Goal: Task Accomplishment & Management: Use online tool/utility

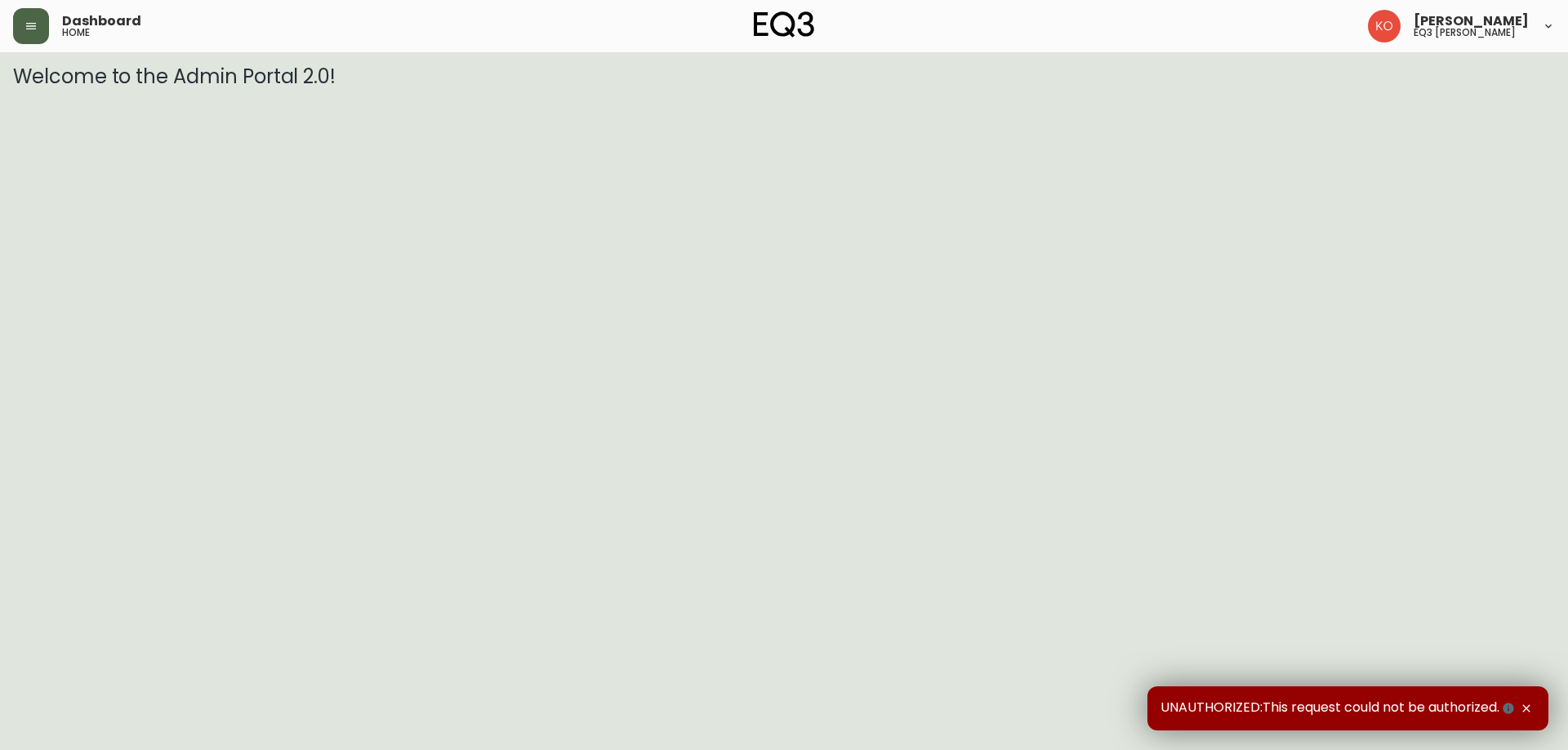
click at [28, 16] on button "button" at bounding box center [31, 26] width 36 height 36
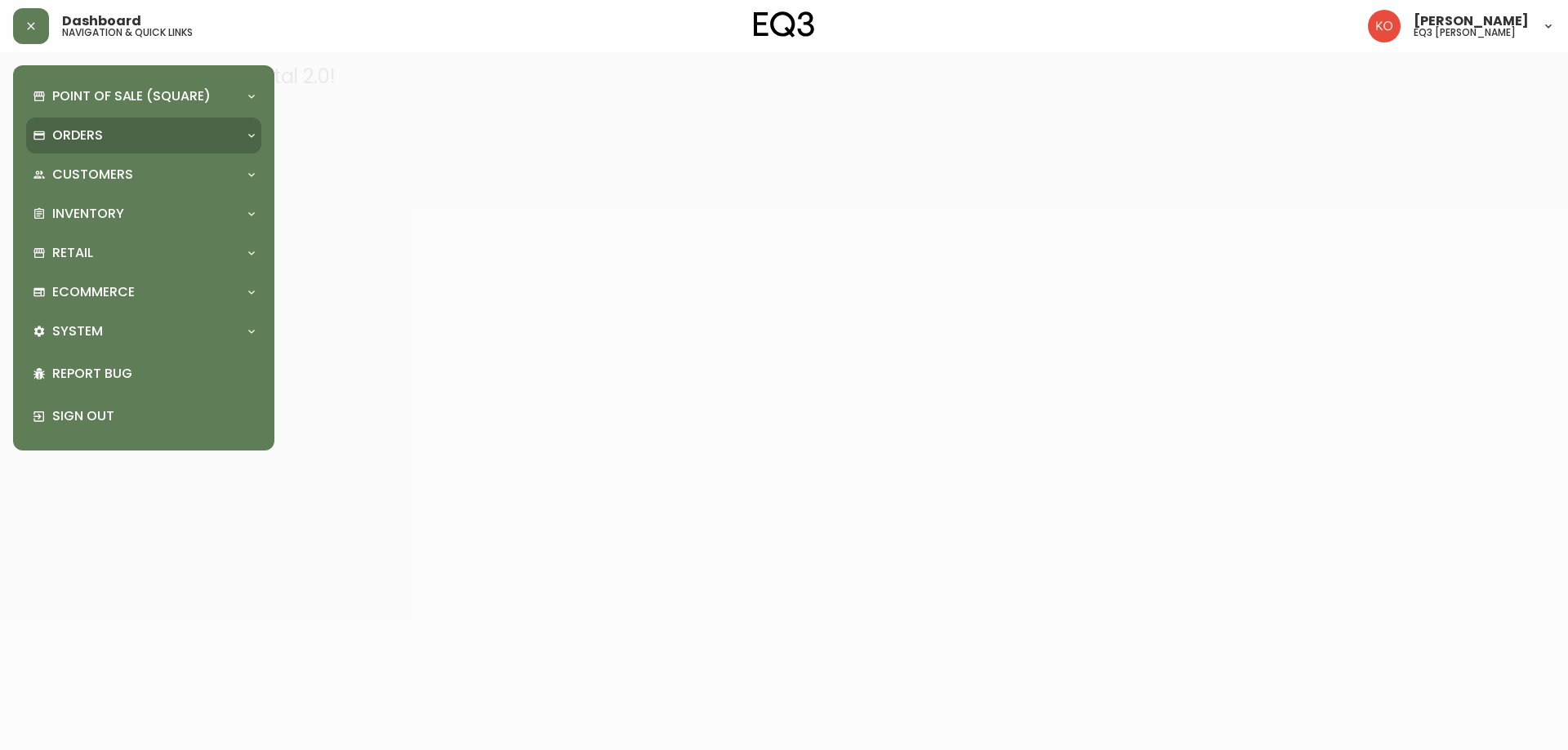
click at [89, 133] on p "Orders" at bounding box center [78, 136] width 51 height 18
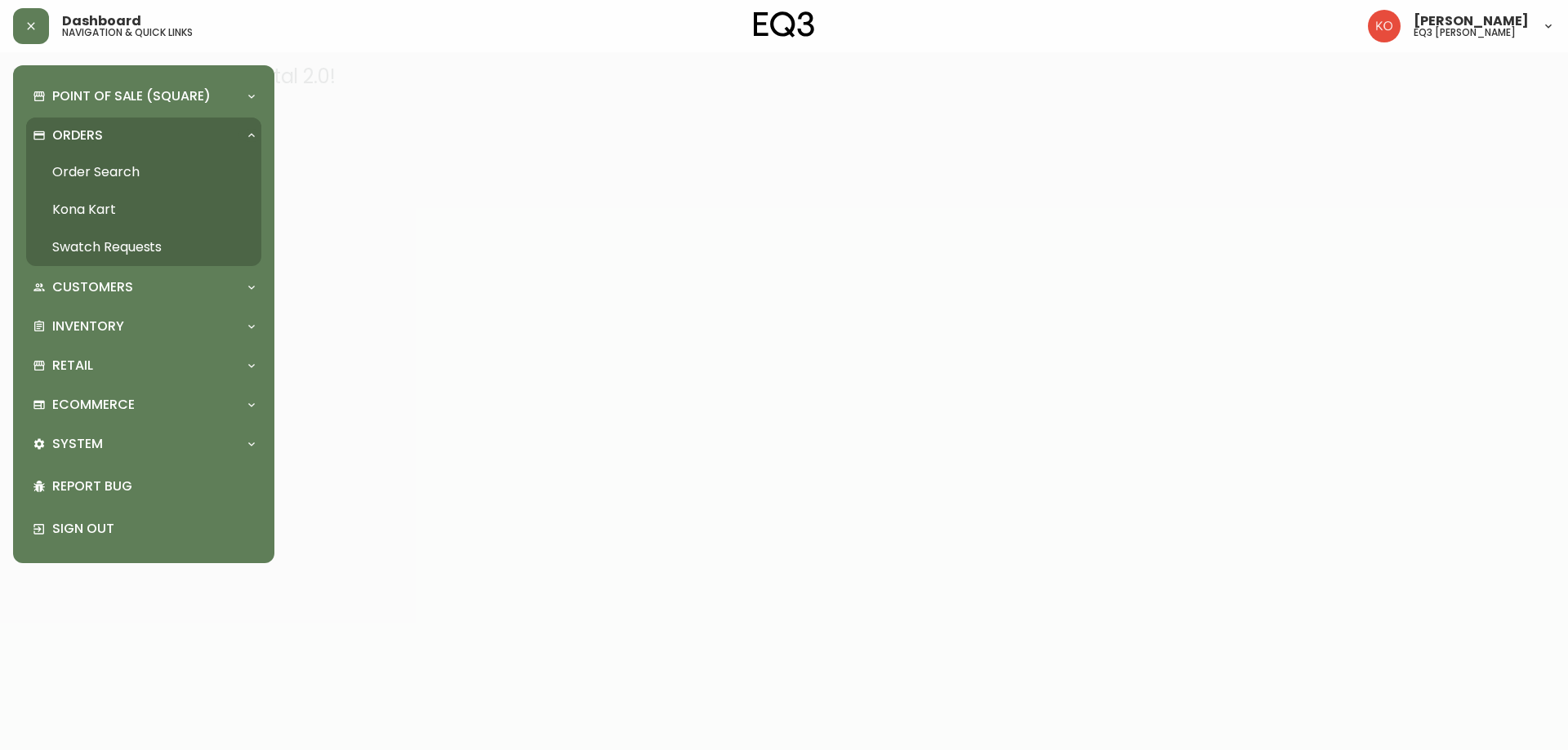
click at [127, 172] on link "Order Search" at bounding box center [143, 172] width 235 height 38
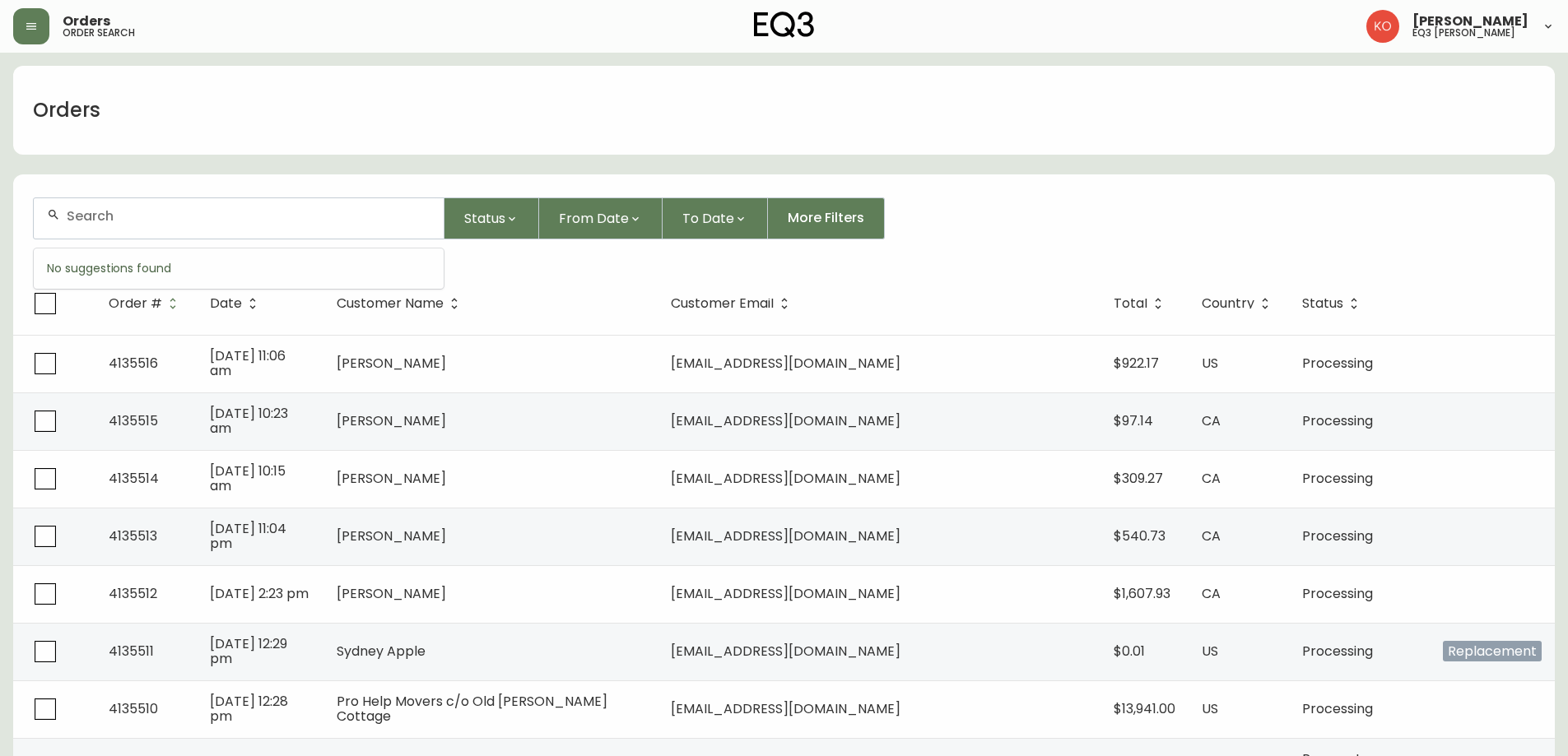
click at [254, 210] on input "text" at bounding box center [248, 215] width 364 height 16
click at [174, 218] on input "text" at bounding box center [248, 215] width 364 height 16
click at [149, 229] on div at bounding box center [239, 218] width 410 height 40
